Goal: Information Seeking & Learning: Find specific fact

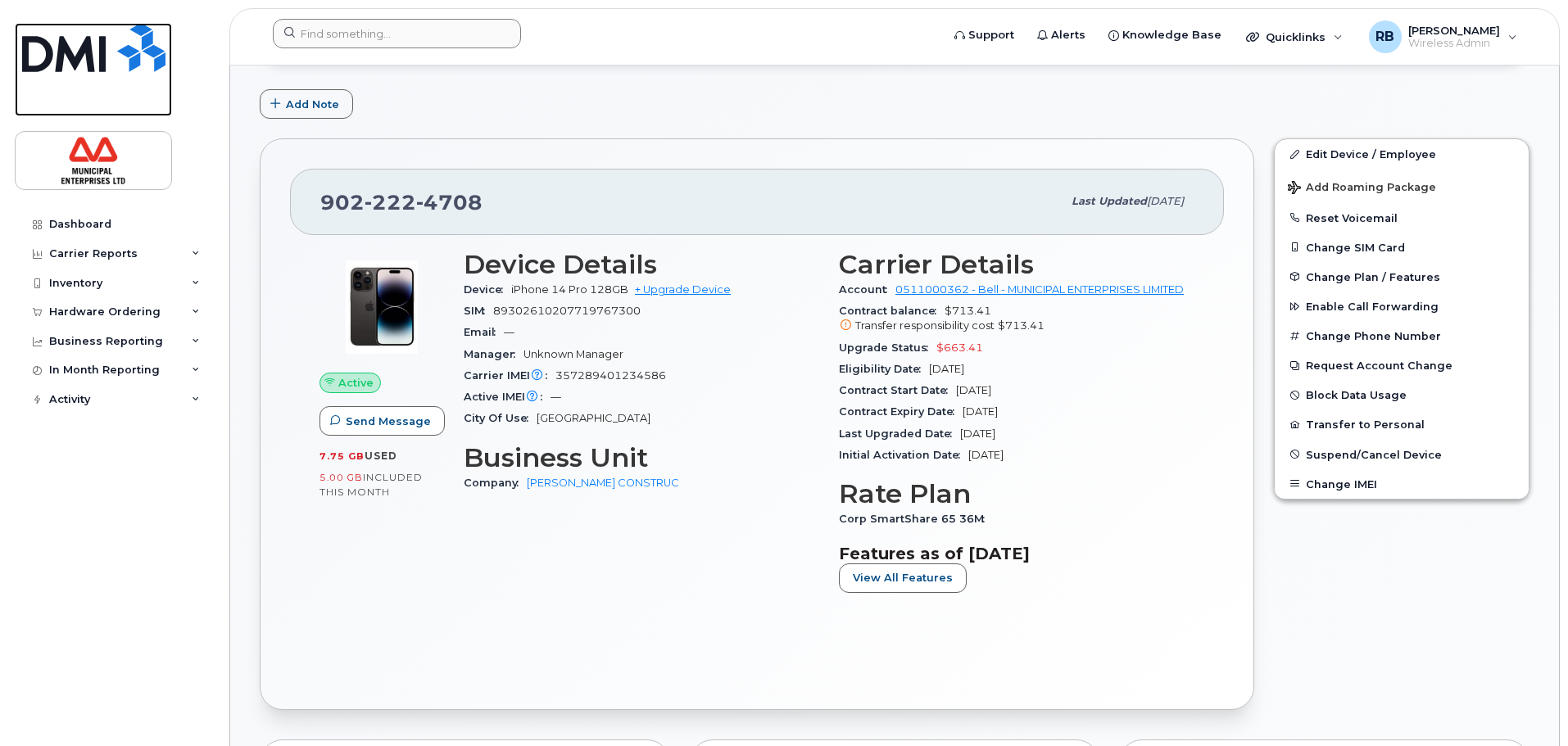
scroll to position [246, 0]
click at [102, 56] on img at bounding box center [94, 47] width 143 height 49
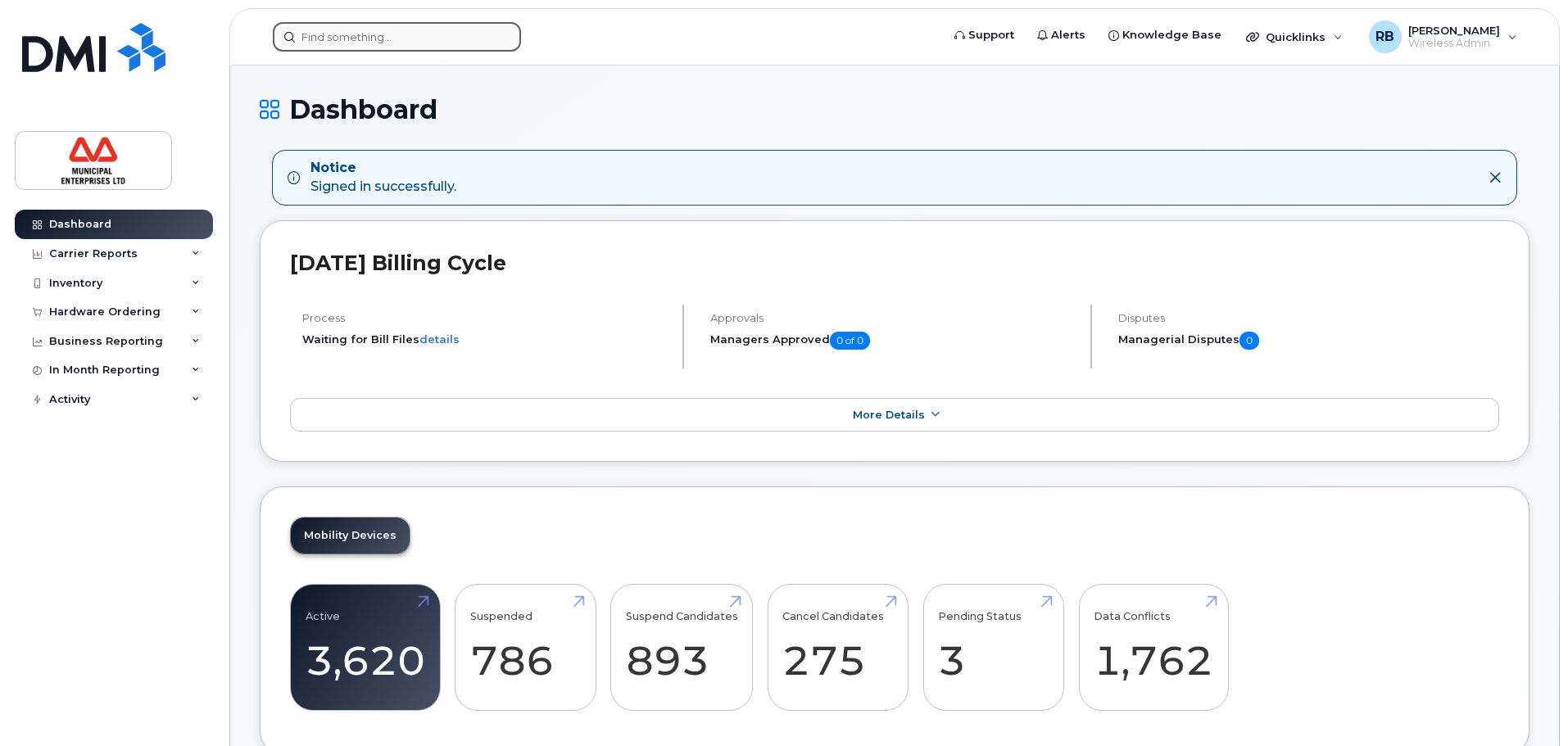
click at [362, 33] on input at bounding box center [397, 37] width 248 height 30
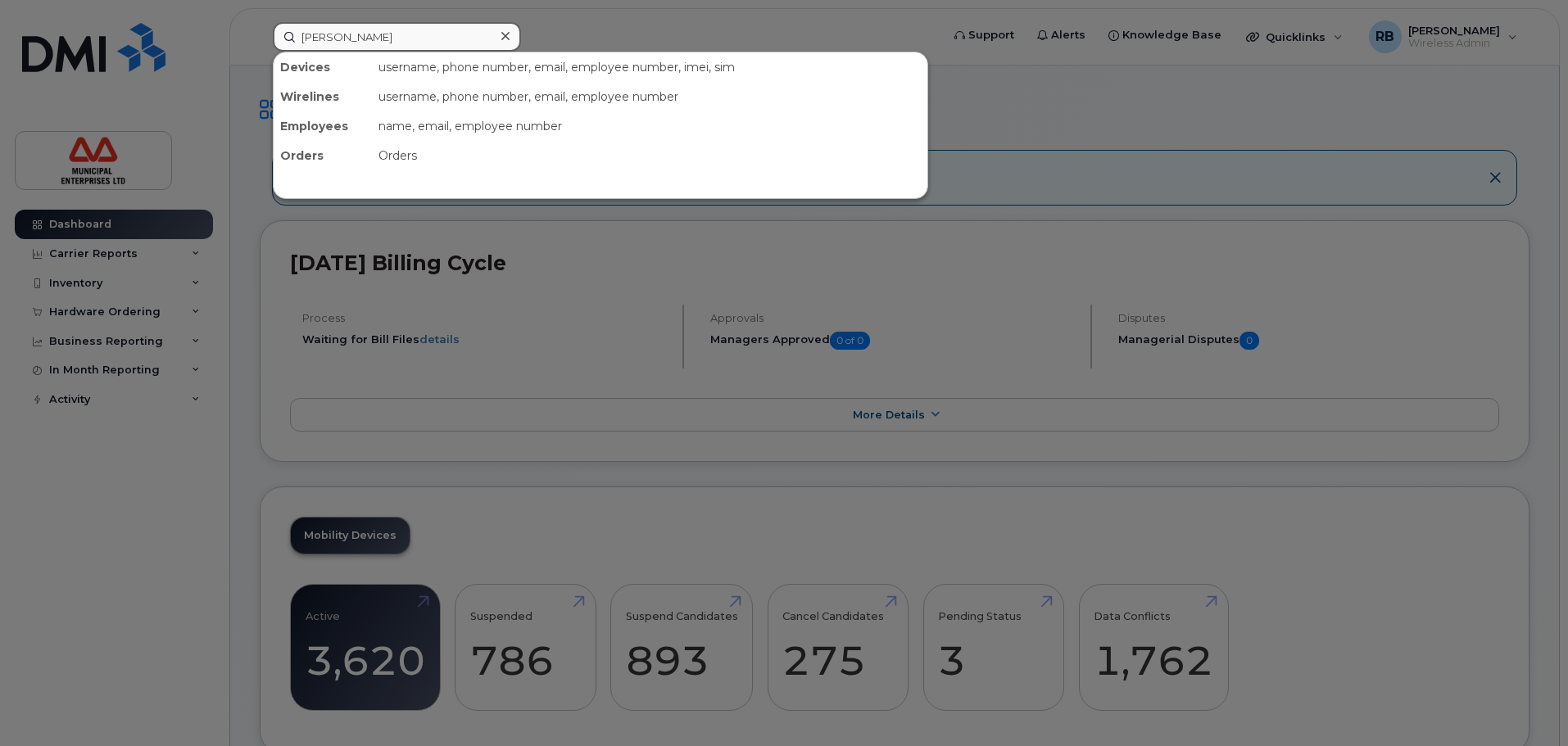
type input "[PERSON_NAME]"
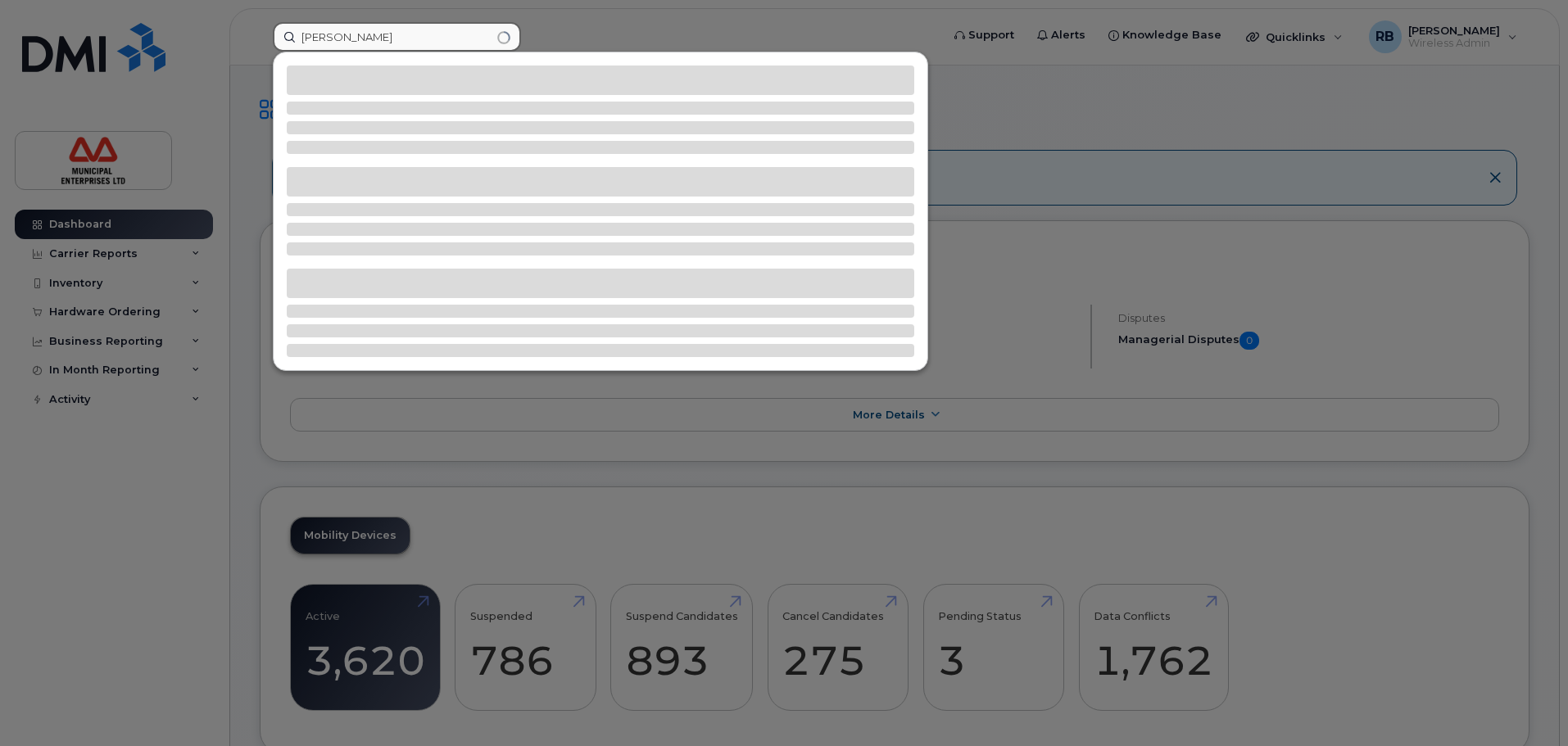
click at [403, 32] on input "[PERSON_NAME]" at bounding box center [397, 37] width 248 height 30
